Goal: Transaction & Acquisition: Subscribe to service/newsletter

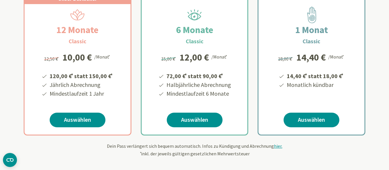
scroll to position [119, 0]
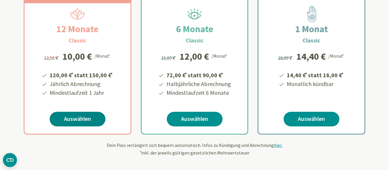
click at [85, 116] on link "Auswählen" at bounding box center [78, 119] width 56 height 15
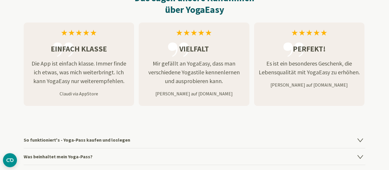
scroll to position [745, 0]
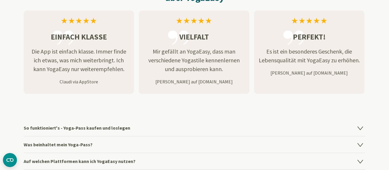
click at [360, 129] on icon at bounding box center [360, 127] width 5 height 3
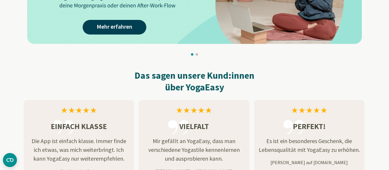
scroll to position [536, 0]
